Goal: Navigation & Orientation: Find specific page/section

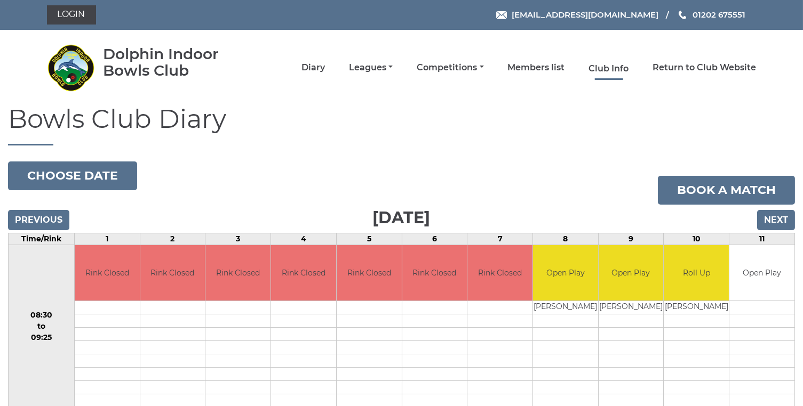
click at [609, 65] on link "Club Info" at bounding box center [609, 69] width 40 height 12
